Goal: Learn about a topic

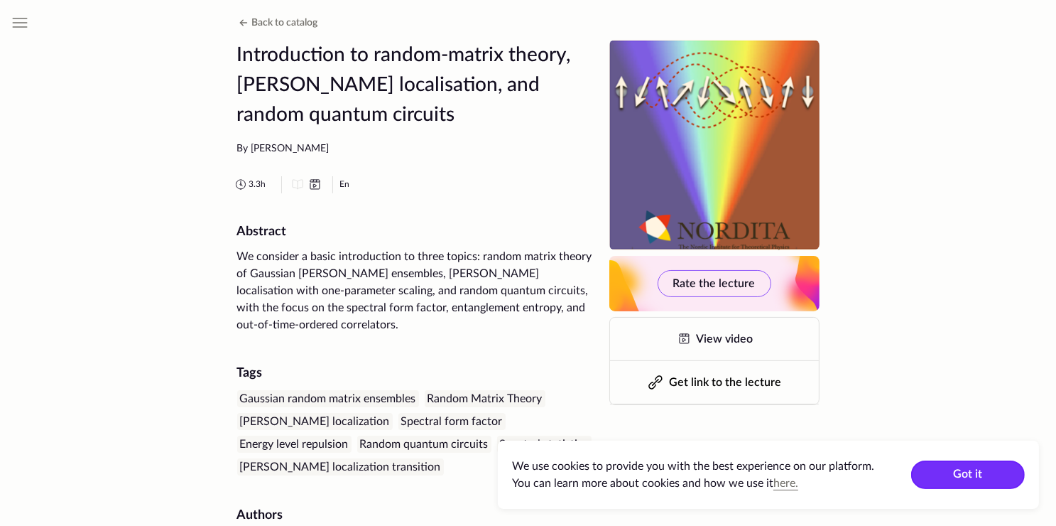
click at [968, 472] on button "Got it" at bounding box center [968, 474] width 114 height 28
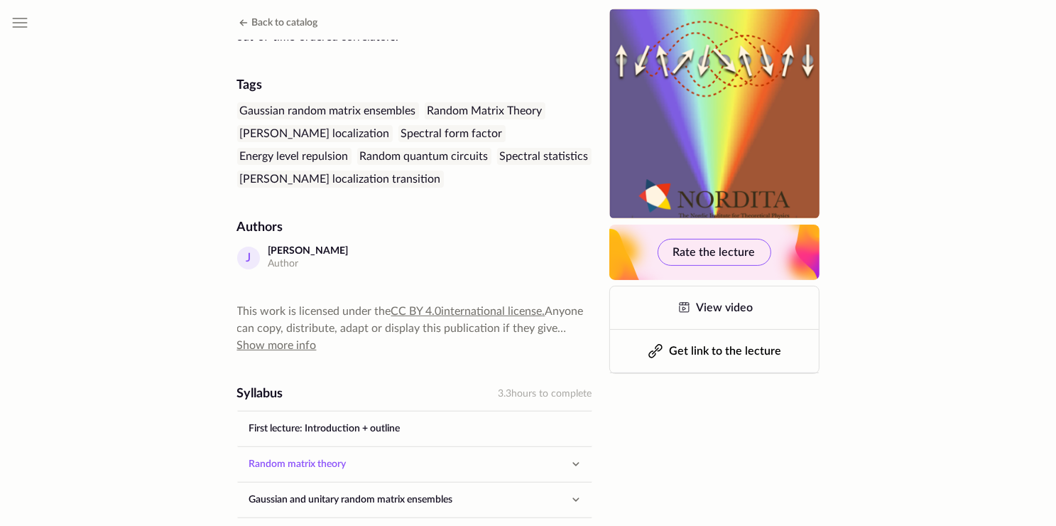
scroll to position [284, 0]
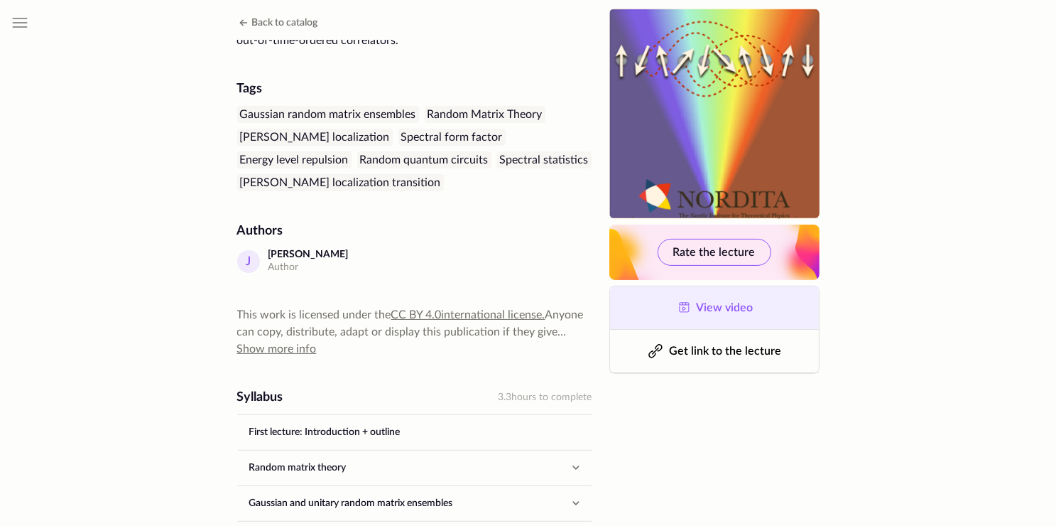
click at [703, 304] on span "View video" at bounding box center [724, 307] width 57 height 11
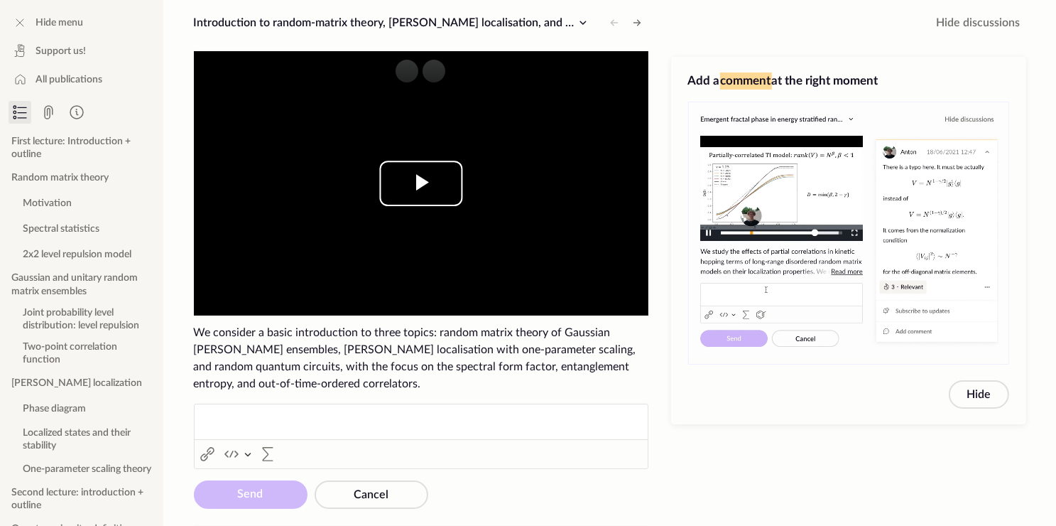
click at [421, 183] on span "Video Player" at bounding box center [421, 183] width 0 height 0
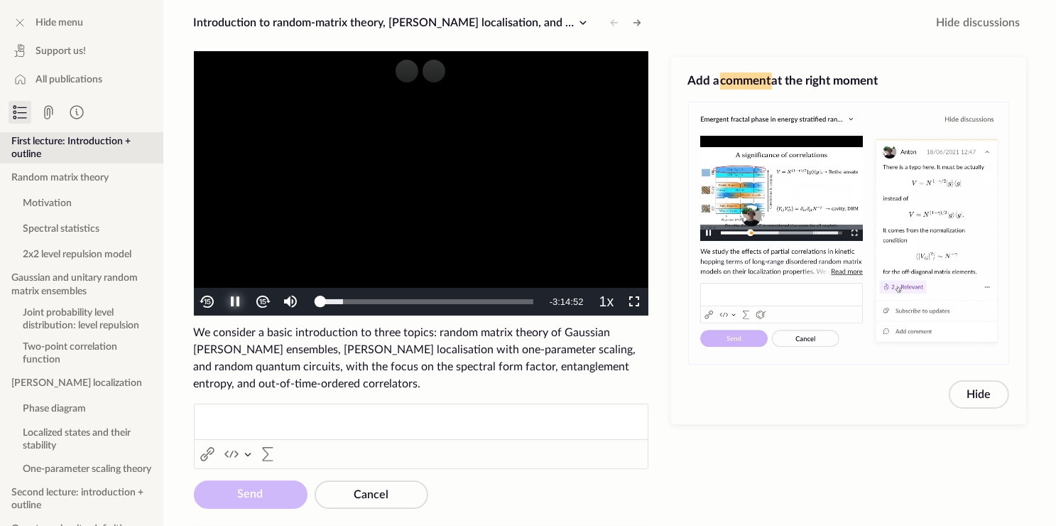
click at [235, 302] on span "Video Player" at bounding box center [235, 302] width 0 height 0
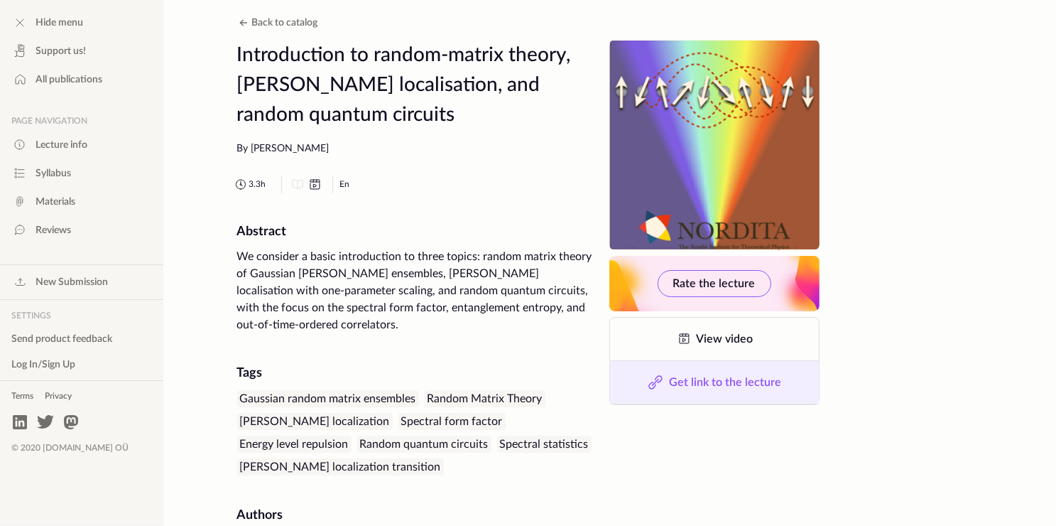
click at [710, 386] on span "Get link to the lecture" at bounding box center [726, 381] width 112 height 11
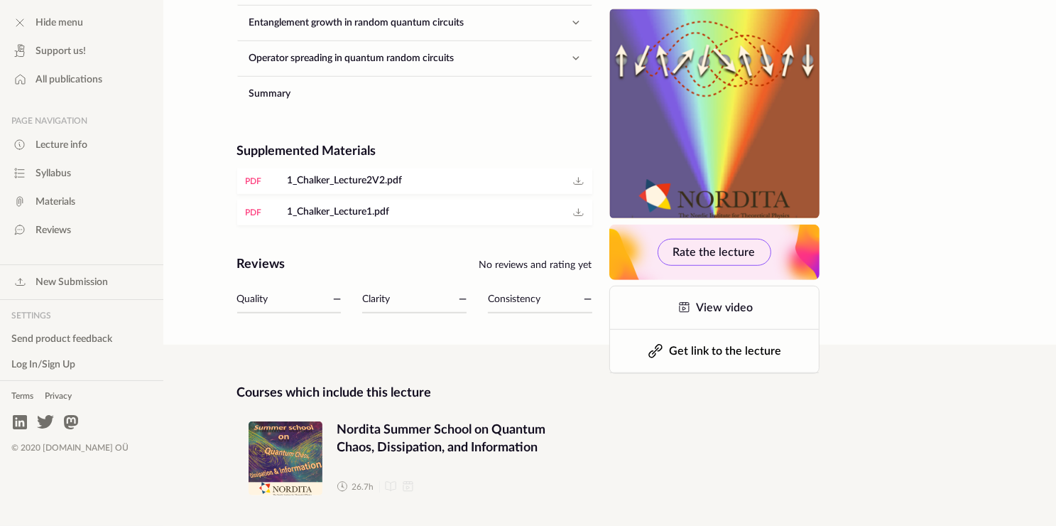
scroll to position [947, 0]
